Goal: Use online tool/utility: Utilize a website feature to perform a specific function

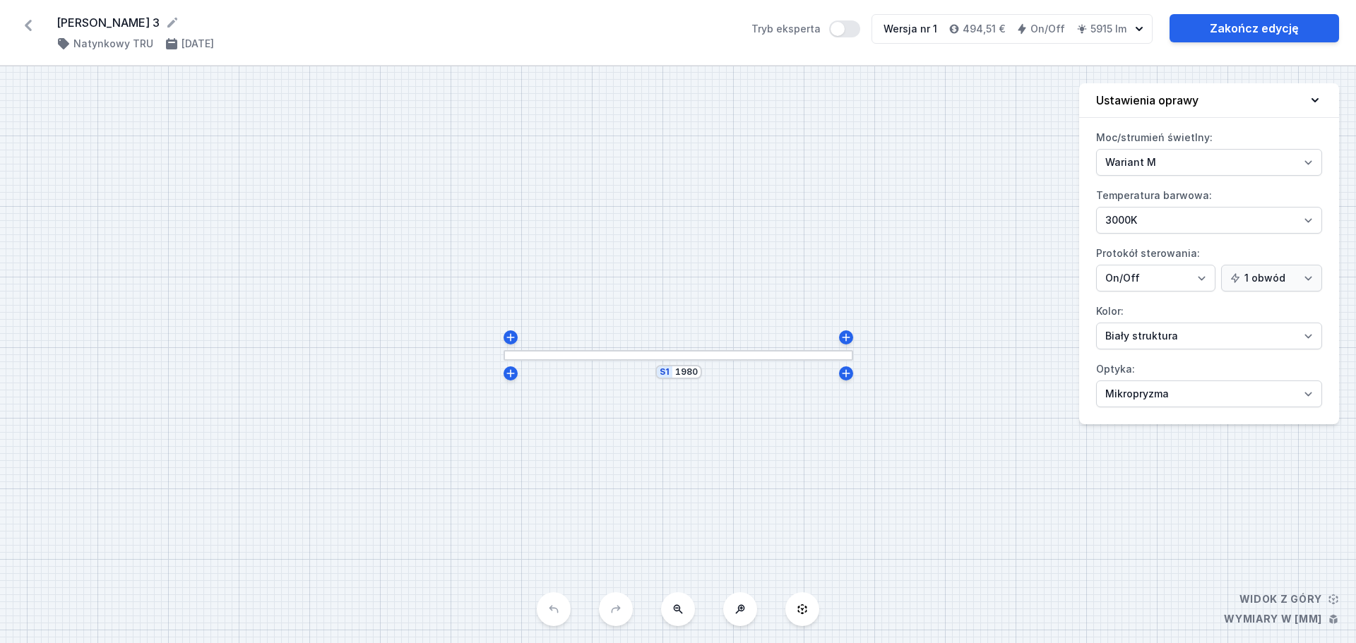
select select "M"
select select "3000"
click at [30, 25] on icon at bounding box center [28, 25] width 23 height 23
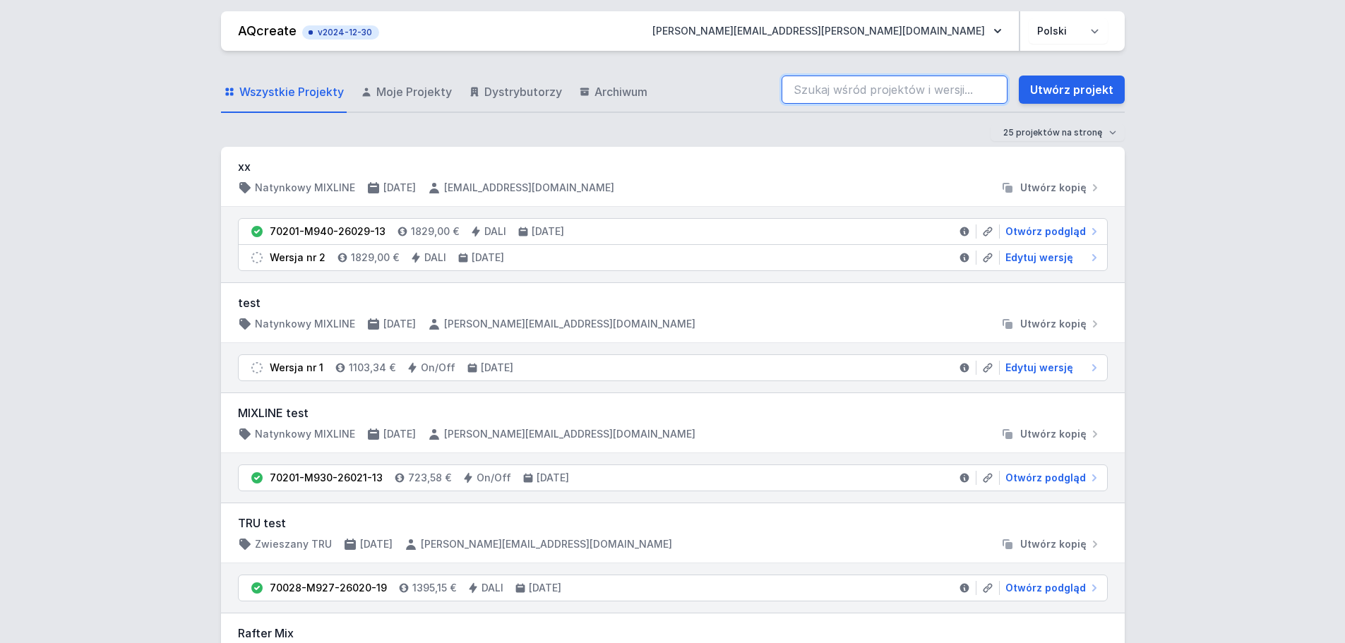
click at [805, 94] on input "search" at bounding box center [895, 90] width 226 height 28
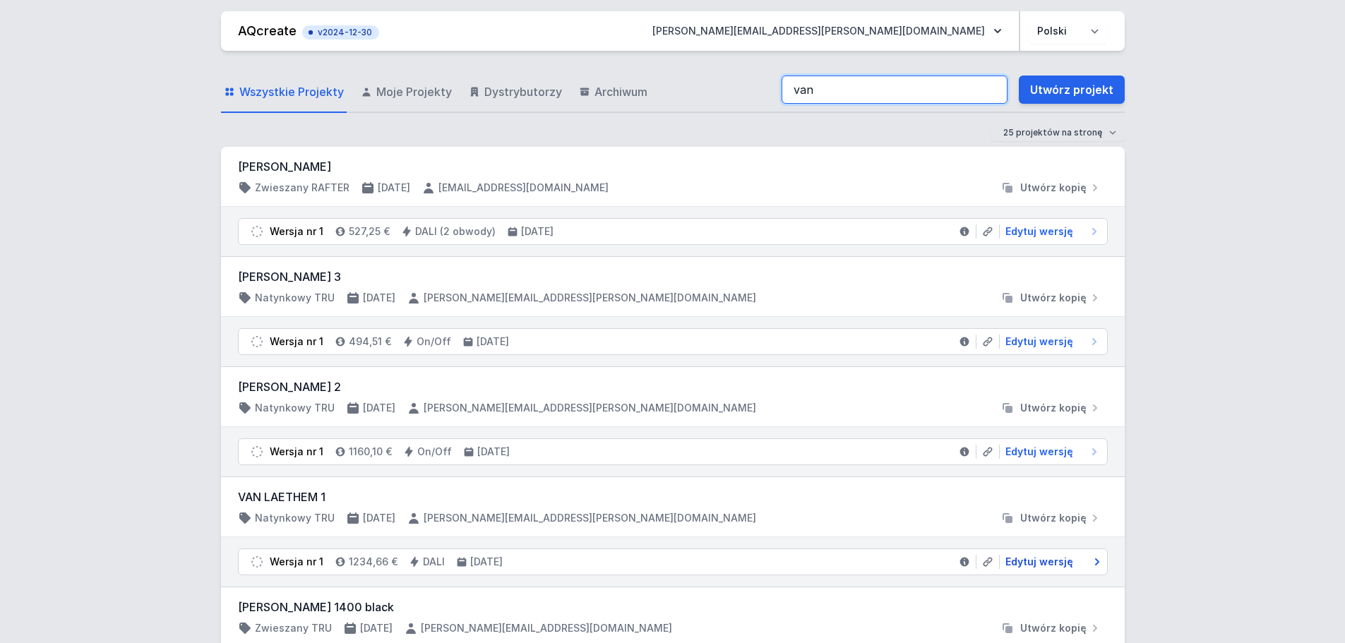
type input "van"
drag, startPoint x: 1047, startPoint y: 564, endPoint x: 746, endPoint y: 346, distance: 370.7
click at [1047, 564] on span "Edytuj wersję" at bounding box center [1040, 562] width 68 height 14
select select "M"
select select "3000"
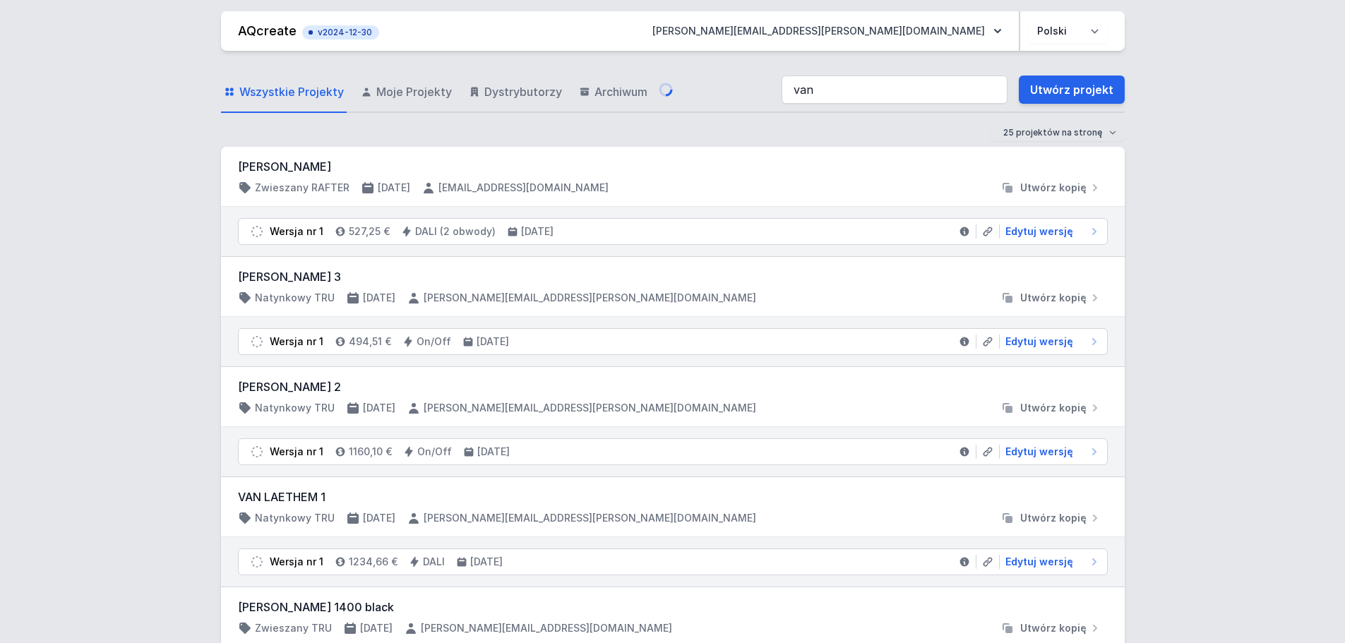
select select "4"
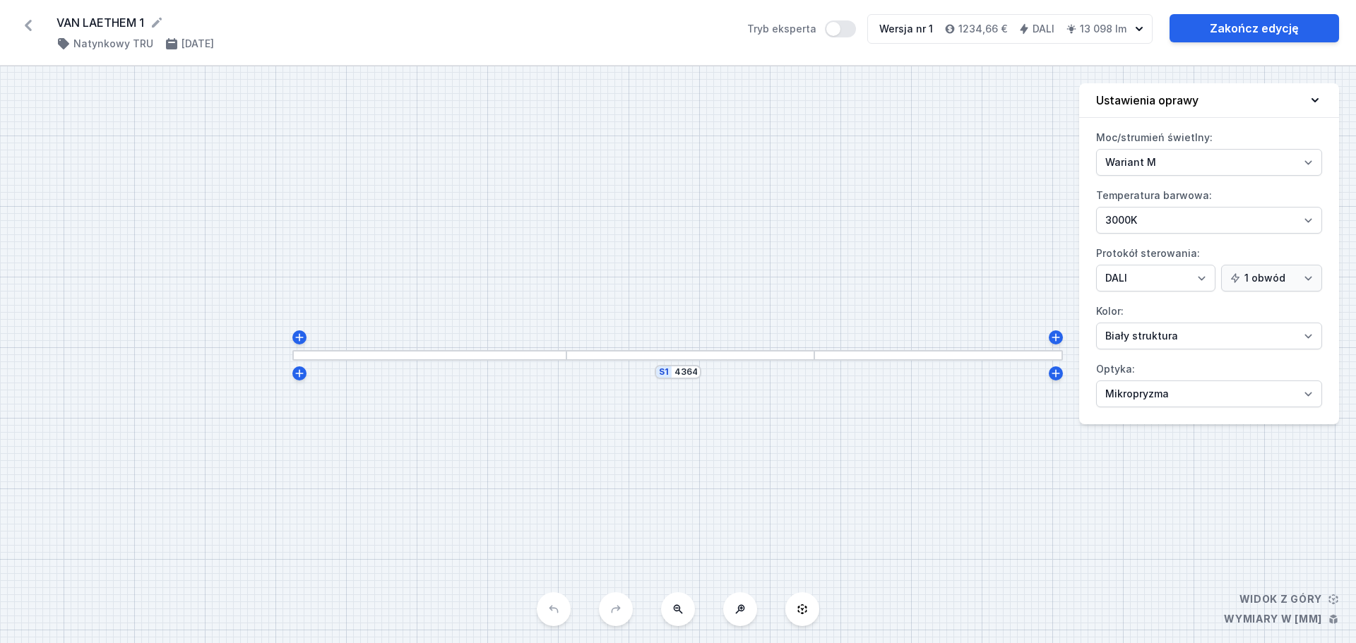
click at [451, 356] on div at bounding box center [429, 355] width 274 height 11
click at [479, 355] on div at bounding box center [429, 355] width 274 height 11
click at [1239, 25] on link "Zakończ edycję" at bounding box center [1253, 28] width 169 height 28
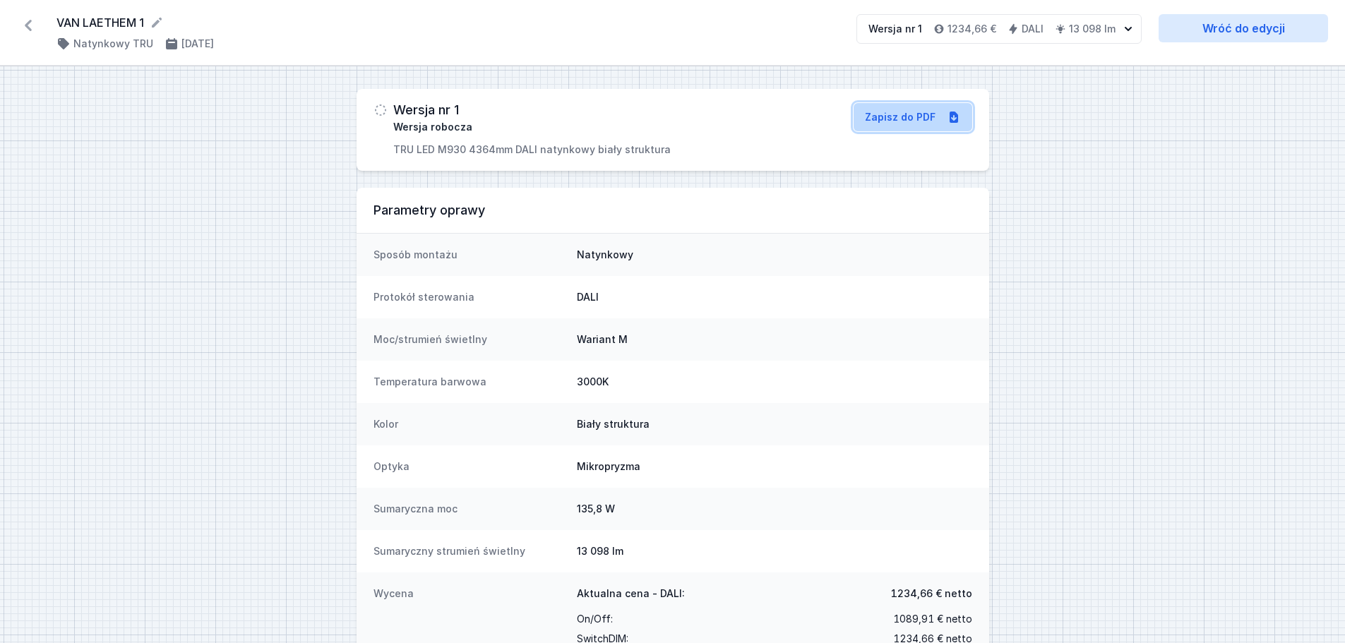
click at [903, 116] on link "Zapisz do PDF" at bounding box center [913, 117] width 119 height 28
click at [590, 152] on p "TRU LED M930 4364mm DALI natynkowy biały struktura" at bounding box center [532, 150] width 278 height 14
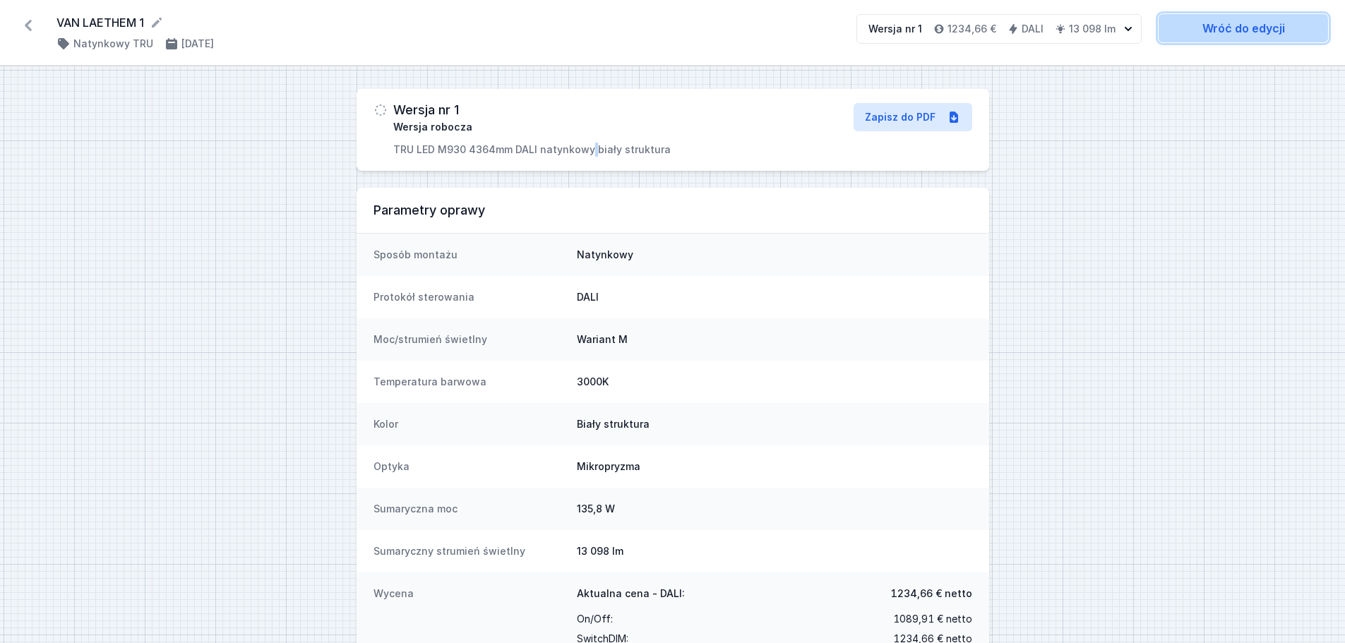
click at [1215, 25] on link "Wróć do edycji" at bounding box center [1243, 28] width 169 height 28
select select "M"
select select "3000"
select select "4"
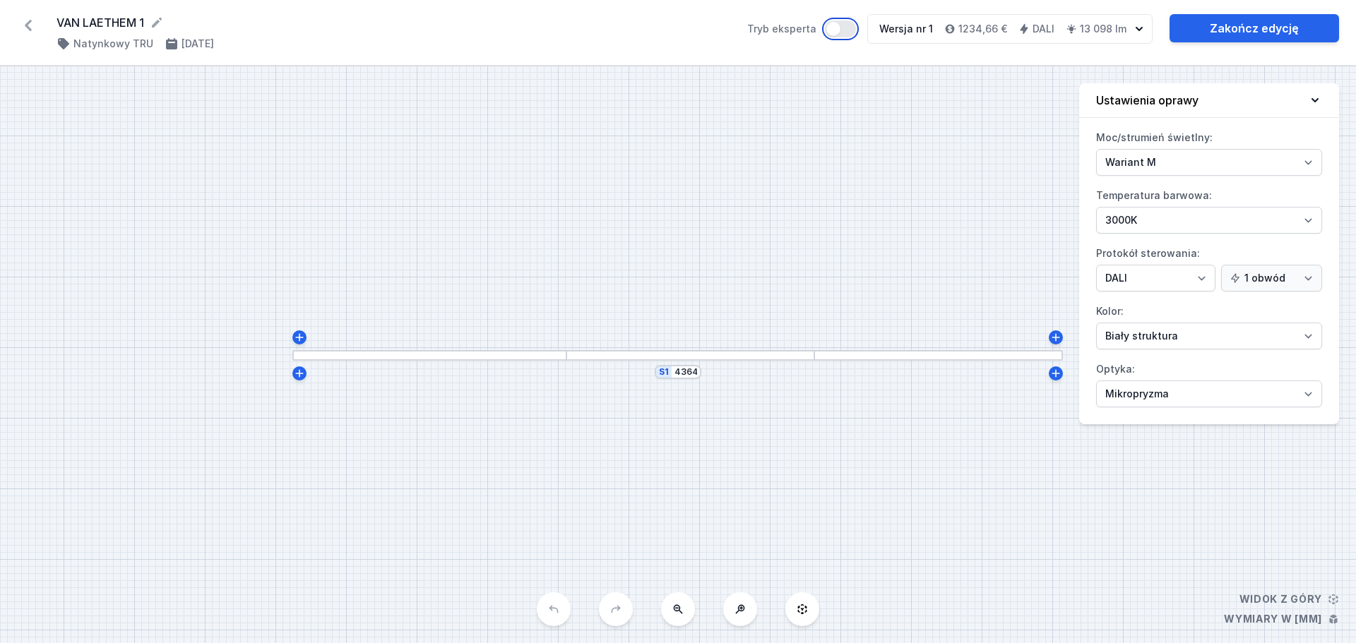
click at [835, 31] on button "Tryb eksperta" at bounding box center [840, 28] width 31 height 17
click at [1285, 27] on link "Zakończ edycję" at bounding box center [1253, 28] width 169 height 28
